Goal: Book appointment/travel/reservation

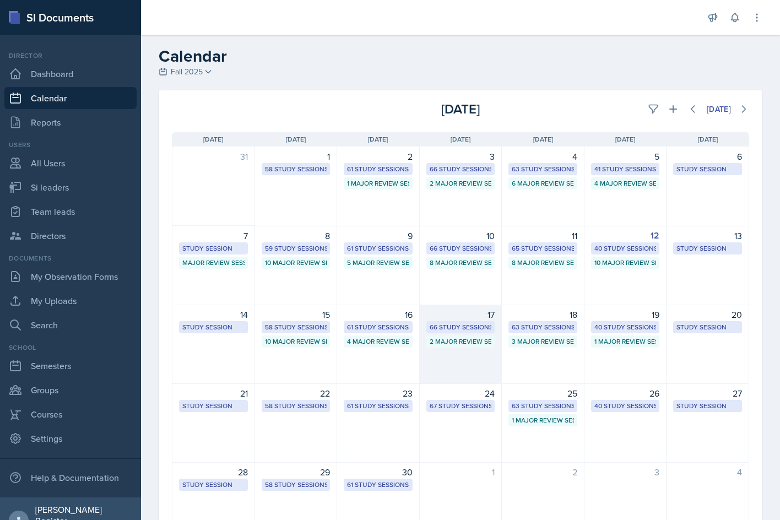
click at [486, 319] on div "17" at bounding box center [460, 314] width 69 height 13
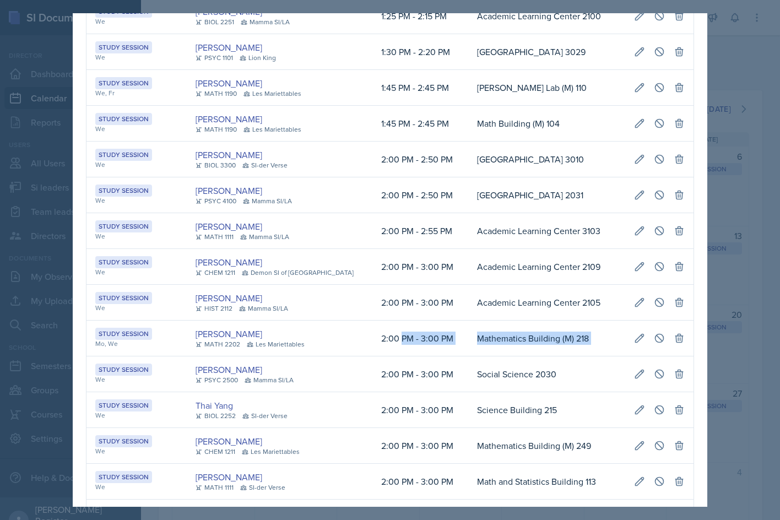
scroll to position [0, 248]
drag, startPoint x: 385, startPoint y: 352, endPoint x: 684, endPoint y: 354, distance: 299.6
click at [684, 354] on tr "Study Session Mo, We [PERSON_NAME] MATH 2202 Les Mariettables 2:00 PM - 3:00 PM…" at bounding box center [389, 338] width 607 height 36
click at [656, 344] on icon at bounding box center [659, 338] width 11 height 11
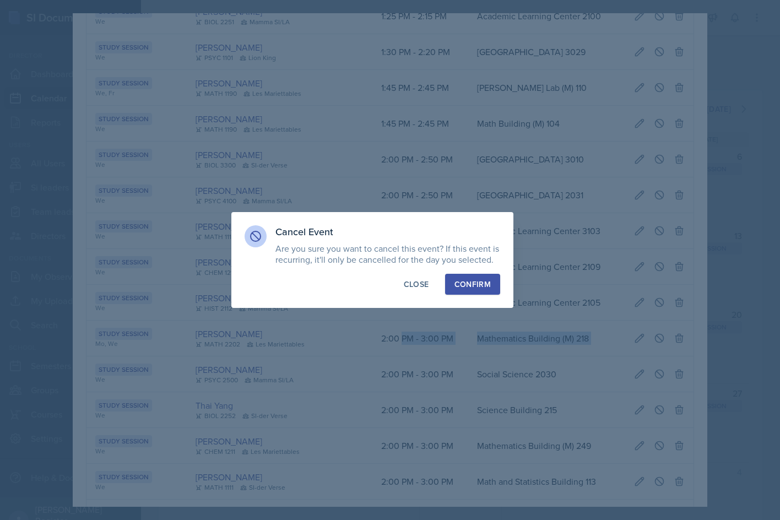
click at [487, 291] on button "Confirm" at bounding box center [472, 284] width 55 height 21
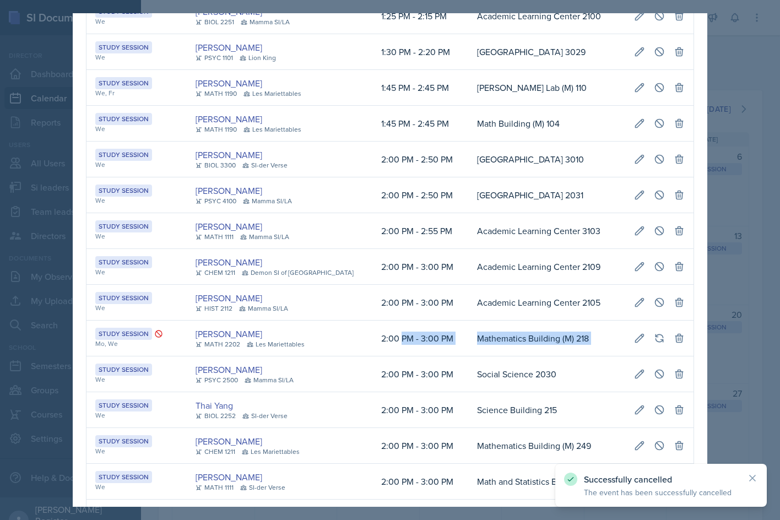
click at [468, 355] on td "Mathematics Building (M) 218" at bounding box center [546, 338] width 157 height 36
drag, startPoint x: 335, startPoint y: 355, endPoint x: 206, endPoint y: 352, distance: 129.4
click at [468, 352] on td "Mathematics Building (M) 218" at bounding box center [546, 338] width 157 height 36
copy td "Mathematics Building (M) 218"
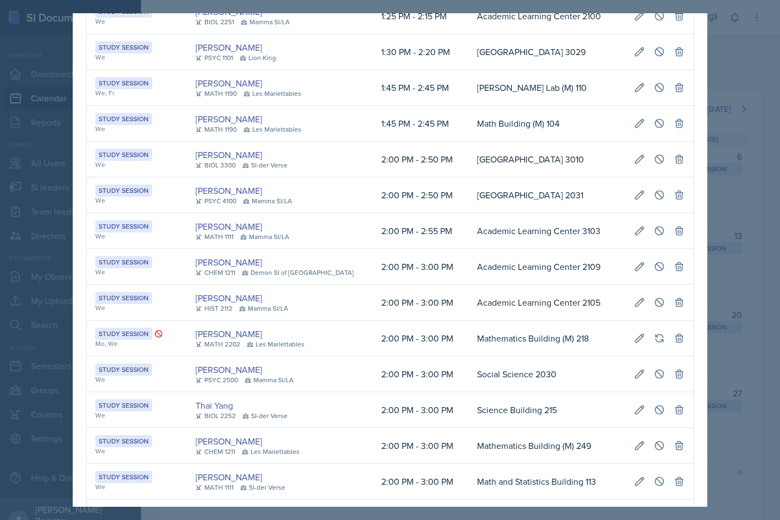
click at [746, 290] on div at bounding box center [390, 260] width 780 height 520
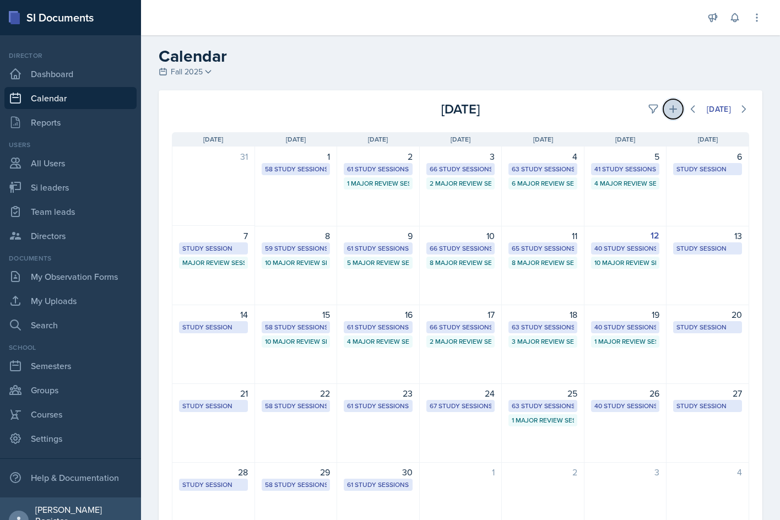
click at [667, 113] on icon at bounding box center [672, 109] width 11 height 11
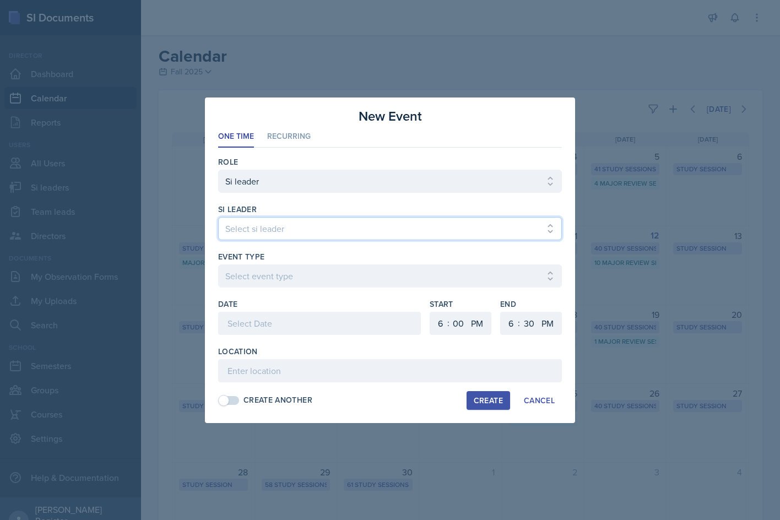
click at [368, 233] on select "Select si leader [PERSON_NAME] [PERSON_NAME] [PERSON_NAME] [PERSON_NAME] [PERSO…" at bounding box center [390, 228] width 344 height 23
select select "8eb6679a-2e27-4790-86ce-a4a78a6f5311"
click at [218, 217] on select "Select si leader [PERSON_NAME] [PERSON_NAME] [PERSON_NAME] [PERSON_NAME] [PERSO…" at bounding box center [390, 228] width 344 height 23
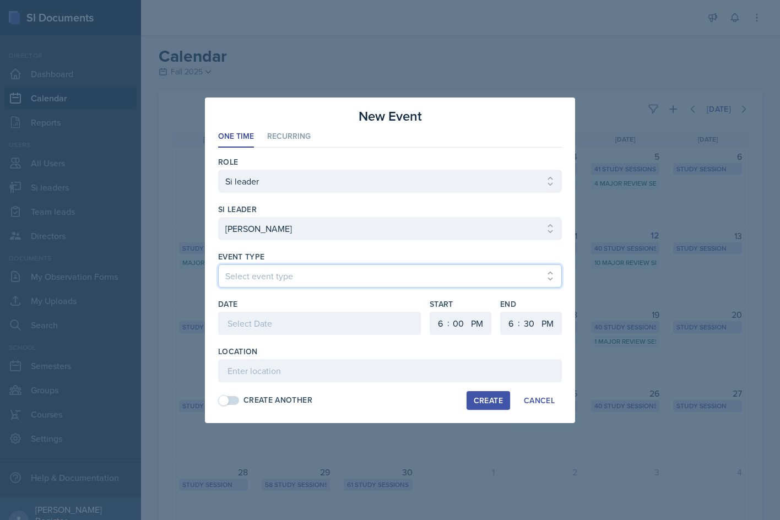
click at [291, 266] on select "Select event type Major Review Session Study Session" at bounding box center [390, 275] width 344 height 23
select select "66bb7cbf-e419-488b-a7ef-f63bc5f9ed04"
click at [218, 264] on select "Select event type Major Review Session Study Session" at bounding box center [390, 275] width 344 height 23
click at [294, 324] on div at bounding box center [319, 323] width 203 height 23
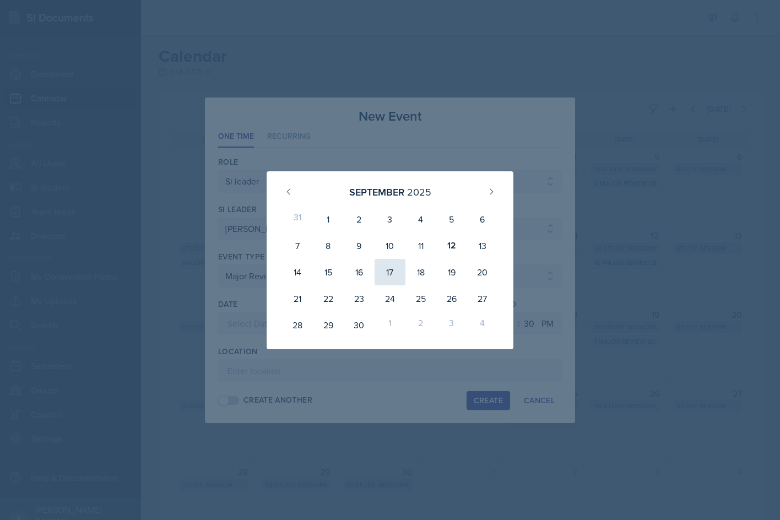
click at [392, 281] on div "17" at bounding box center [389, 272] width 31 height 26
type input "[DATE]"
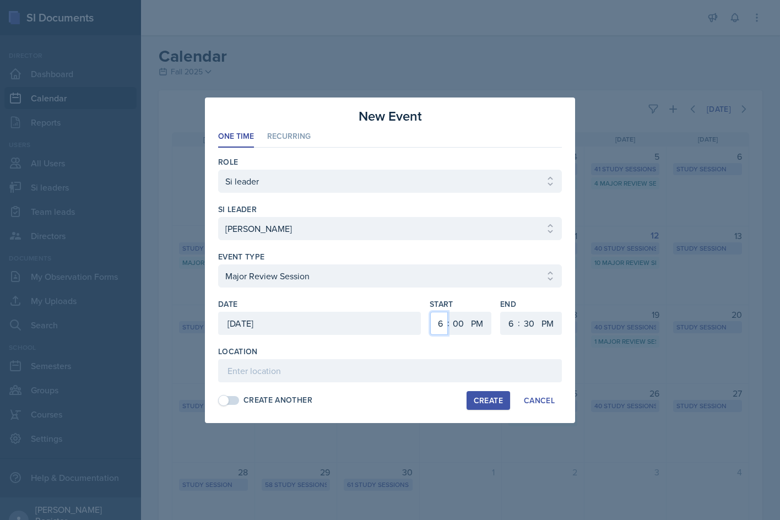
click at [441, 324] on select "1 2 3 4 5 6 7 8 9 10 11 12" at bounding box center [439, 323] width 18 height 23
select select "2"
click at [430, 312] on select "1 2 3 4 5 6 7 8 9 10 11 12" at bounding box center [439, 323] width 18 height 23
click at [504, 325] on select "1 2 3 4 5 6 7 8 9 10 11 12" at bounding box center [510, 323] width 18 height 23
select select "4"
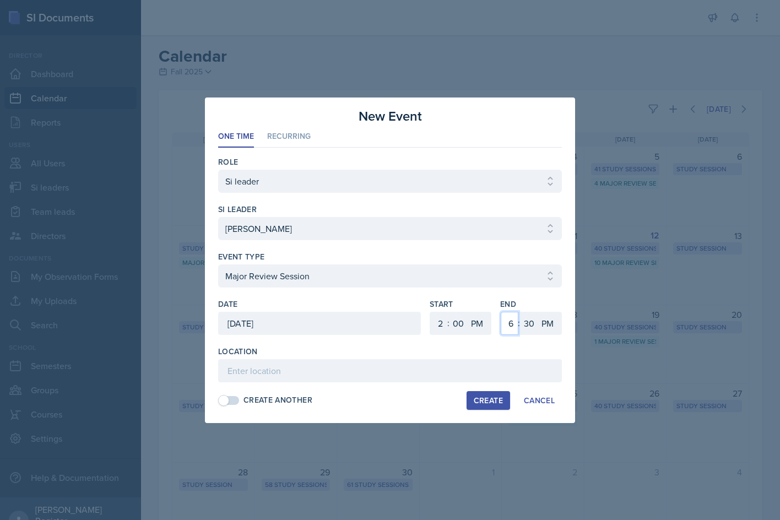
click at [501, 312] on select "1 2 3 4 5 6 7 8 9 10 11 12" at bounding box center [510, 323] width 18 height 23
click at [531, 324] on select "00 05 10 15 20 25 30 35 40 45 50 55" at bounding box center [529, 323] width 18 height 23
select select "0"
click at [520, 312] on select "00 05 10 15 20 25 30 35 40 45 50 55" at bounding box center [529, 323] width 18 height 23
paste input "Mathematics Building (M) 218"
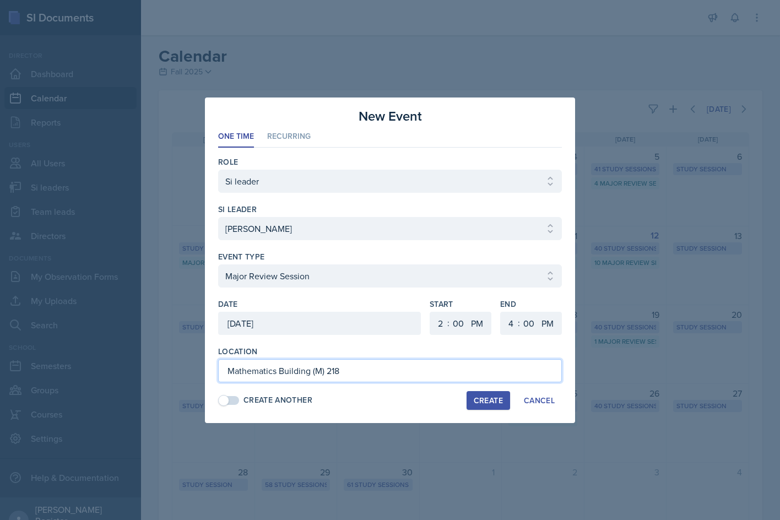
type input "Mathematics Building (M) 218"
click at [499, 400] on div "Create" at bounding box center [488, 400] width 29 height 9
select select
select select "6"
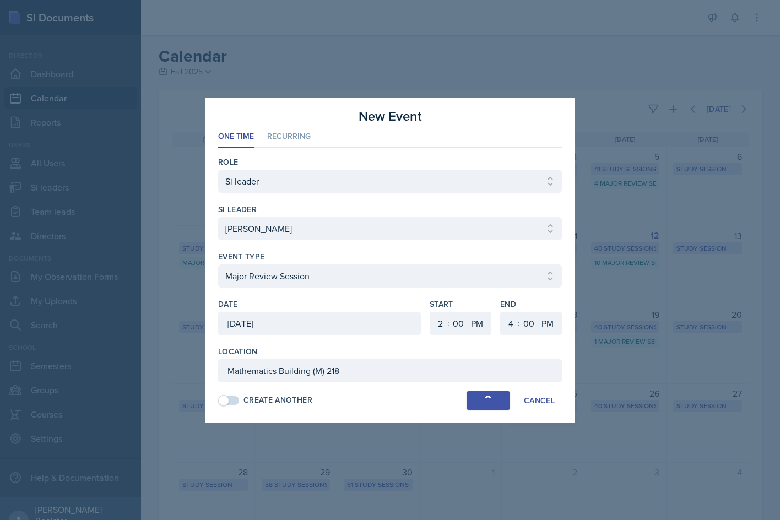
select select "6"
select select "30"
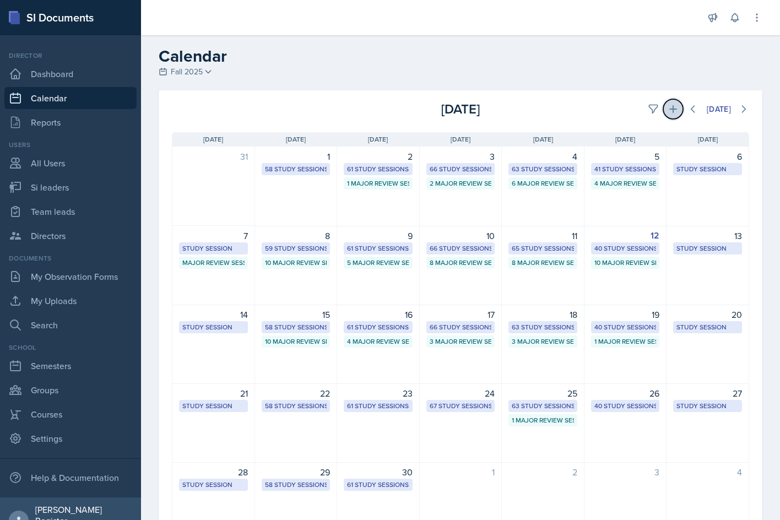
click at [663, 101] on button at bounding box center [673, 109] width 20 height 20
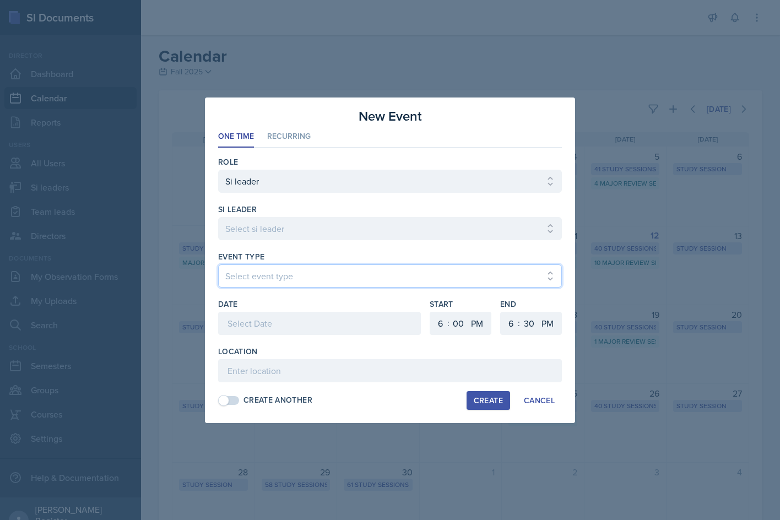
click at [357, 276] on select "Select event type Major Review Session Study Session" at bounding box center [390, 275] width 344 height 23
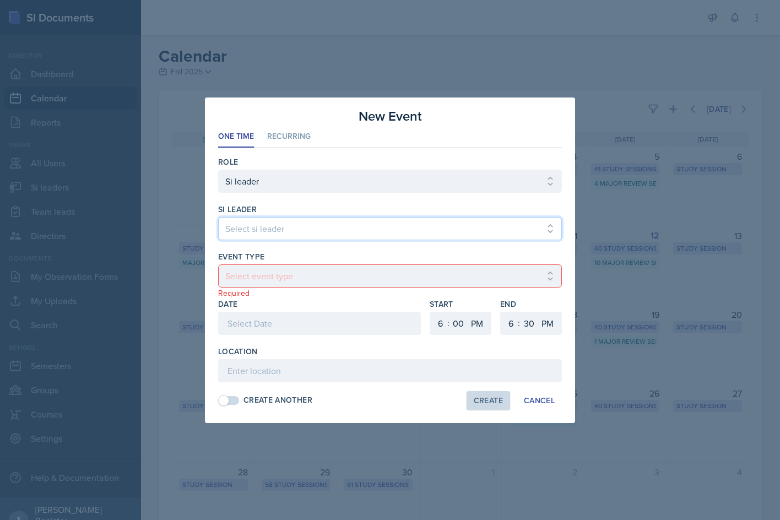
click at [306, 235] on select "Select si leader [PERSON_NAME] [PERSON_NAME] [PERSON_NAME] [PERSON_NAME] [PERSO…" at bounding box center [390, 228] width 344 height 23
select select "f83aaa9c-ddf8-41b3-bb01-138933062bac"
click at [218, 217] on select "Select si leader [PERSON_NAME] [PERSON_NAME] [PERSON_NAME] [PERSON_NAME] [PERSO…" at bounding box center [390, 228] width 344 height 23
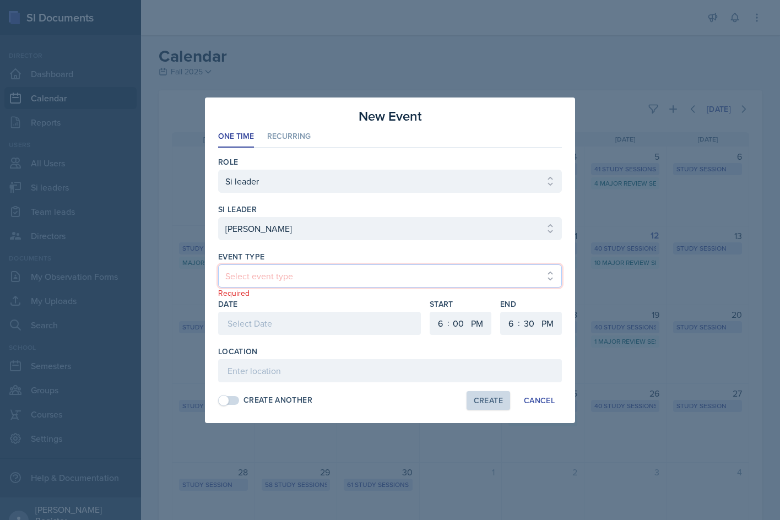
drag, startPoint x: 379, startPoint y: 278, endPoint x: 387, endPoint y: 276, distance: 8.4
click at [378, 278] on select "Select event type Major Review Session Study Session" at bounding box center [390, 275] width 344 height 23
select select "66bb7cbf-e419-488b-a7ef-f63bc5f9ed04"
click at [218, 264] on select "Select event type Major Review Session Study Session" at bounding box center [390, 275] width 344 height 23
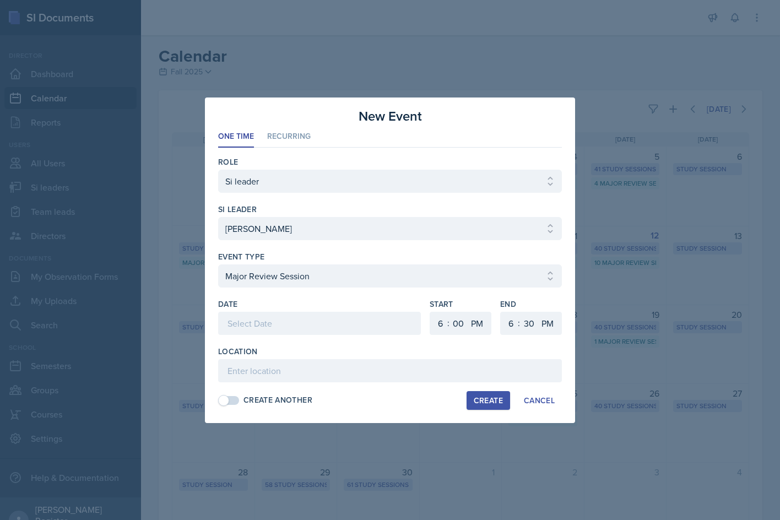
click at [343, 335] on div at bounding box center [319, 340] width 203 height 11
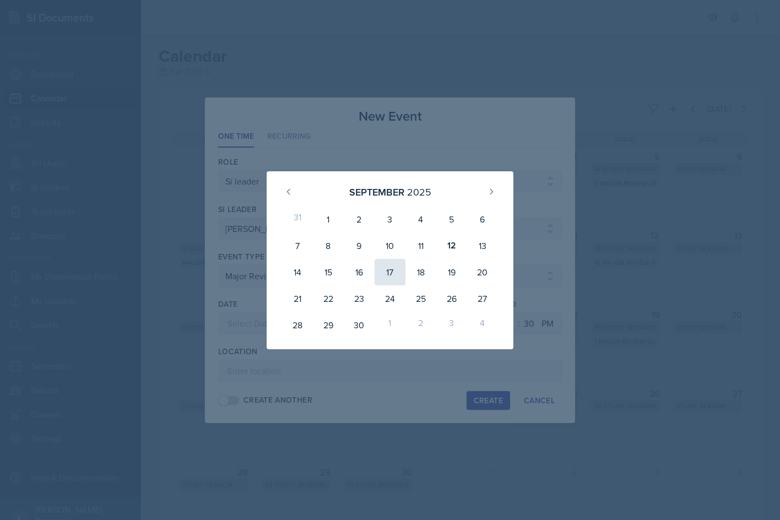
click at [395, 271] on div "17" at bounding box center [389, 272] width 31 height 26
type input "[DATE]"
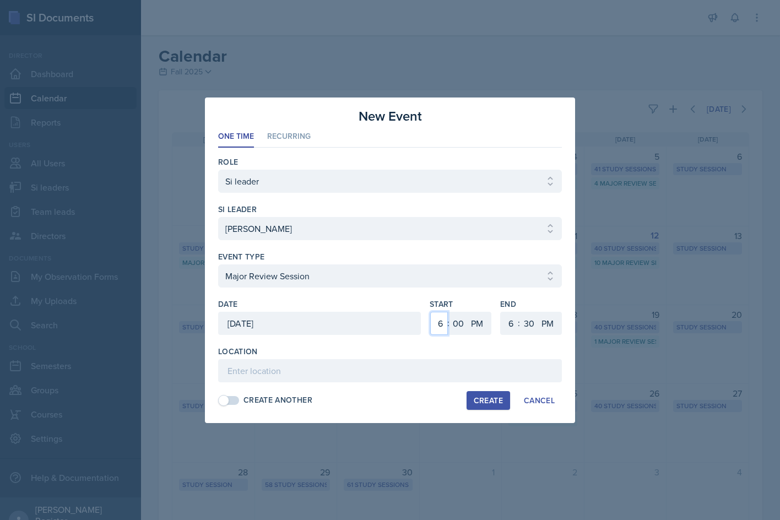
click at [437, 322] on select "1 2 3 4 5 6 7 8 9 10 11 12" at bounding box center [439, 323] width 18 height 23
select select "2"
click at [430, 312] on select "1 2 3 4 5 6 7 8 9 10 11 12" at bounding box center [439, 323] width 18 height 23
click at [513, 329] on select "1 2 3 4 5 6 7 8 9 10 11 12" at bounding box center [510, 323] width 18 height 23
select select "4"
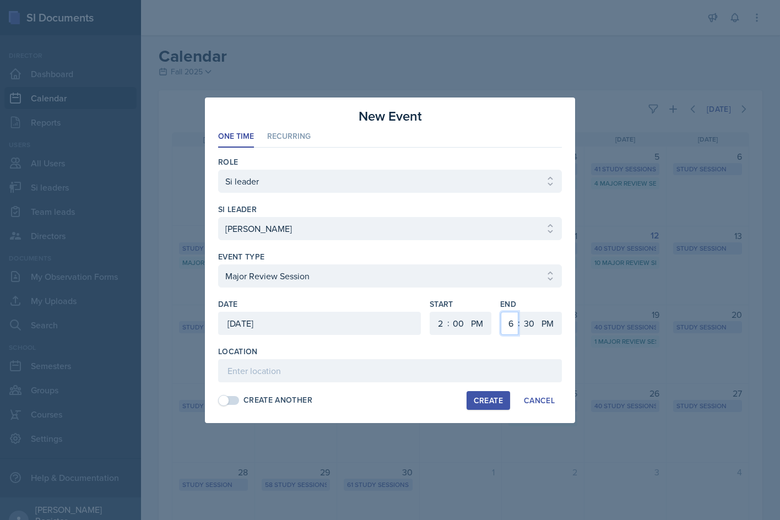
click at [501, 312] on select "1 2 3 4 5 6 7 8 9 10 11 12" at bounding box center [510, 323] width 18 height 23
click at [528, 329] on select "00 05 10 15 20 25 30 35 40 45 50 55" at bounding box center [529, 323] width 18 height 23
select select "0"
click at [520, 312] on select "00 05 10 15 20 25 30 35 40 45 50 55" at bounding box center [529, 323] width 18 height 23
click at [289, 366] on input at bounding box center [390, 370] width 344 height 23
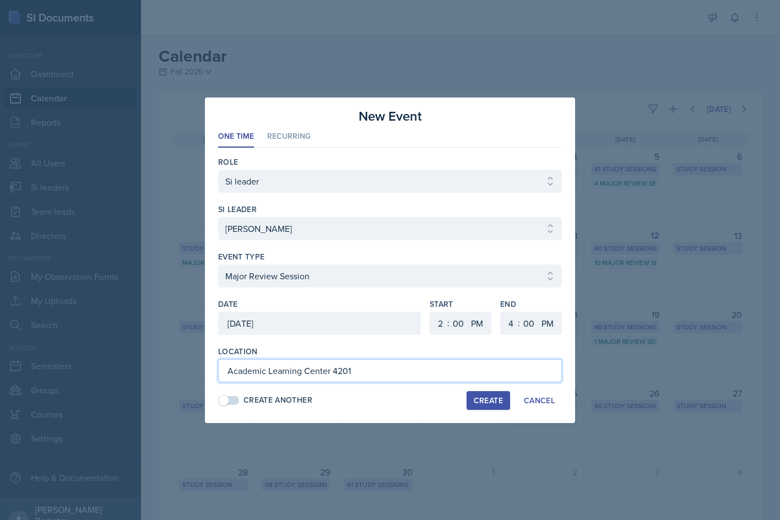
type input "Academic Learning Center 4201"
click at [481, 394] on button "Create" at bounding box center [488, 400] width 44 height 19
select select
select select "6"
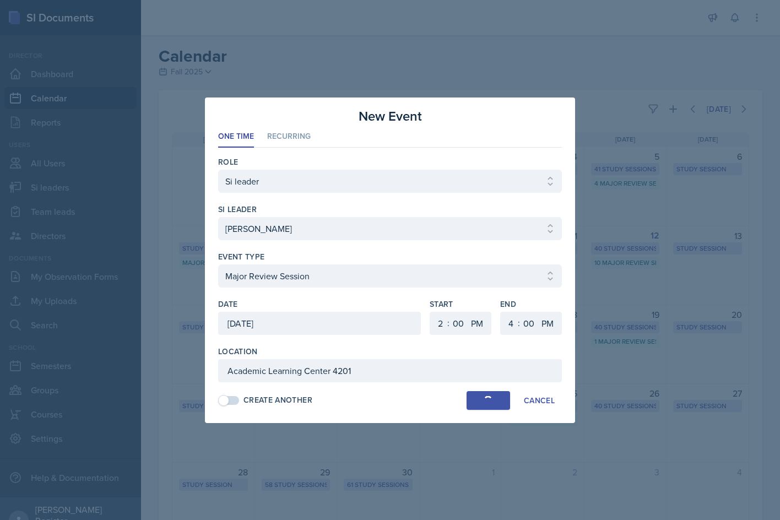
select select "6"
select select "30"
